Goal: Task Accomplishment & Management: Use online tool/utility

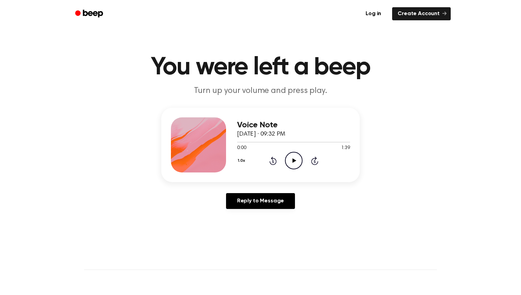
click at [290, 161] on icon "Play Audio" at bounding box center [294, 161] width 18 height 18
click at [297, 161] on icon "Play Audio" at bounding box center [294, 161] width 18 height 18
click at [297, 161] on icon "Pause Audio" at bounding box center [294, 161] width 18 height 18
click at [378, 11] on link "Log in" at bounding box center [373, 14] width 29 height 16
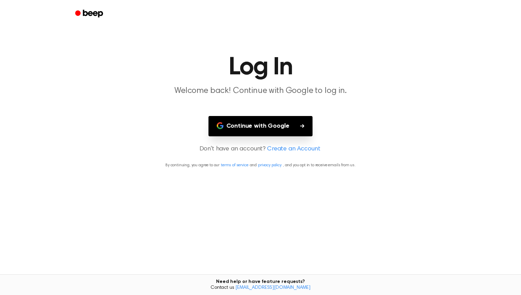
click at [271, 120] on button "Continue with Google" at bounding box center [261, 126] width 104 height 20
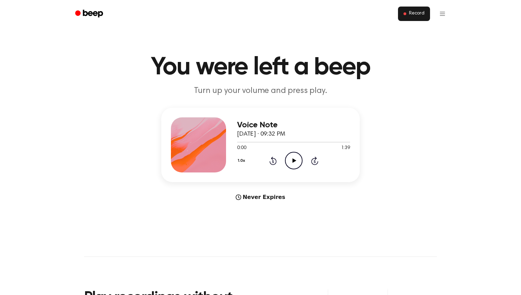
click at [423, 9] on button "Record" at bounding box center [414, 14] width 32 height 14
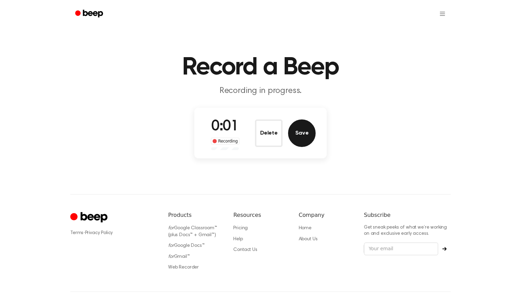
click at [303, 133] on button "Save" at bounding box center [302, 134] width 28 height 28
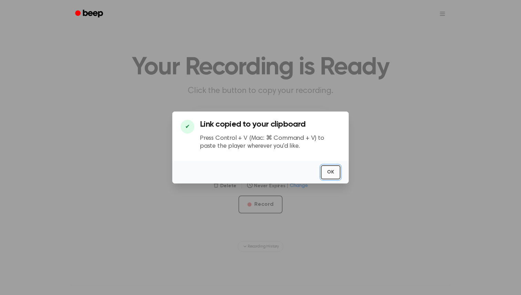
click at [326, 168] on button "OK" at bounding box center [331, 172] width 20 height 14
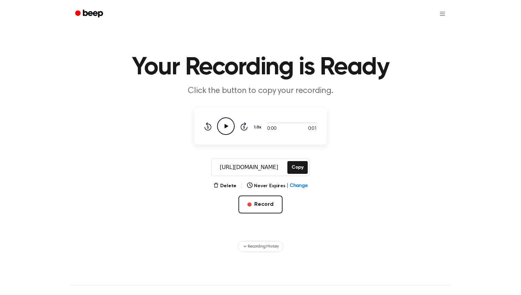
click at [224, 132] on icon "Play Audio" at bounding box center [226, 127] width 18 height 18
click at [224, 128] on icon "Pause Audio" at bounding box center [226, 127] width 18 height 18
click at [224, 128] on icon "Play Audio" at bounding box center [226, 127] width 18 height 18
click at [301, 170] on button "Copy" at bounding box center [297, 167] width 20 height 13
